Goal: Task Accomplishment & Management: Manage account settings

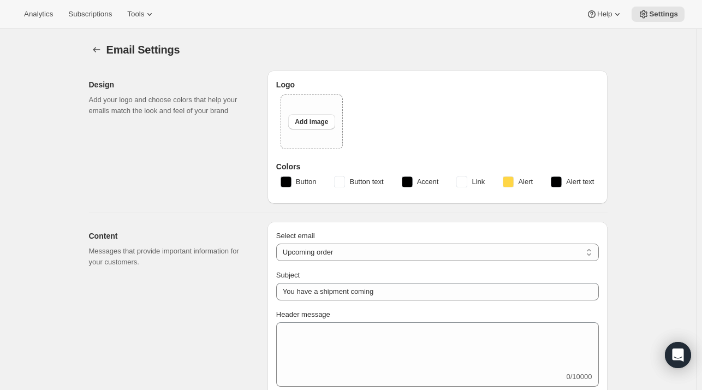
select select "subscriptionMessage"
select select "5"
select select "15"
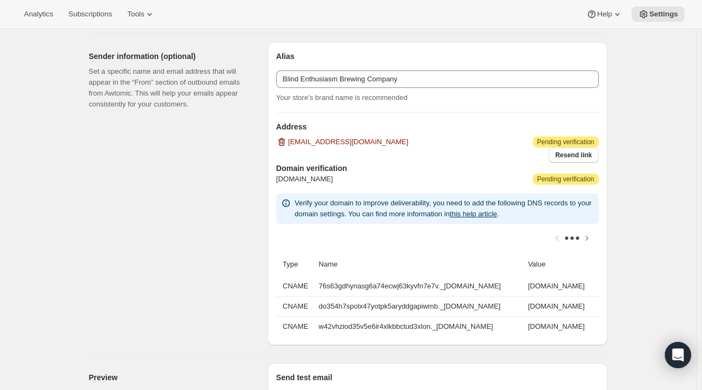
scroll to position [653, 0]
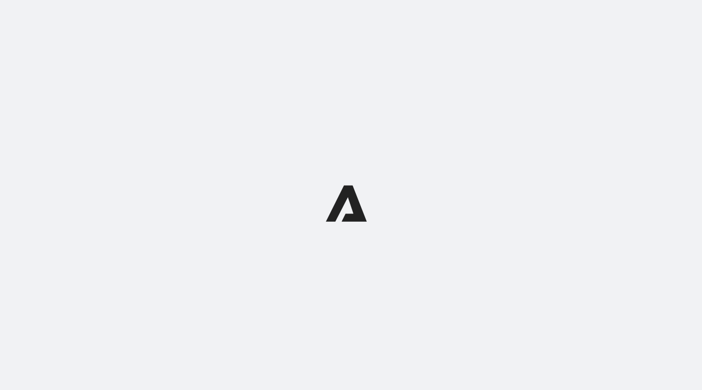
select select "subscriptionMessage"
select select "5"
select select "15"
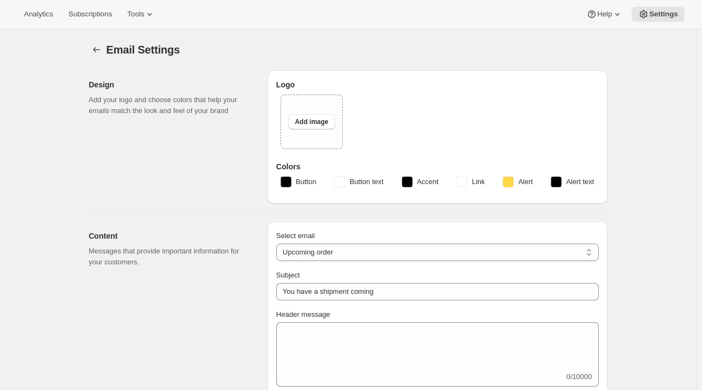
type input "Blind Enthusiasm Brewing Company"
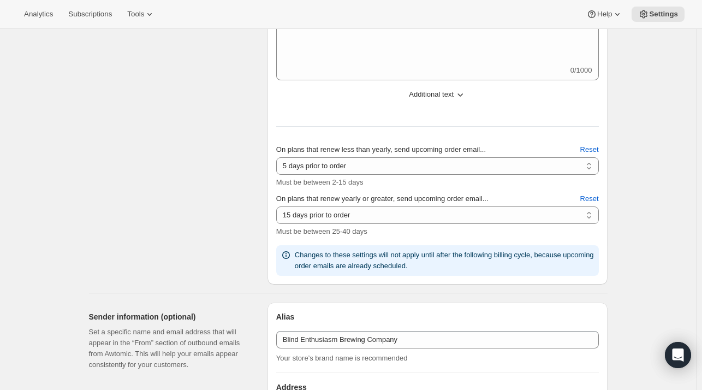
scroll to position [664, 0]
